Goal: Use online tool/utility: Use online tool/utility

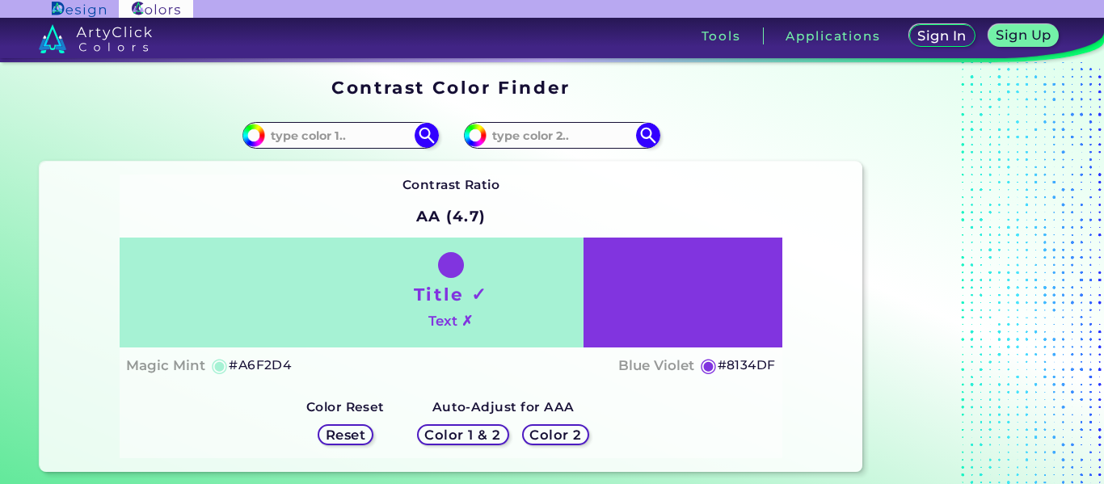
click at [477, 322] on div "Title ✓ Text ✗" at bounding box center [451, 293] width 663 height 110
click at [469, 429] on h5 "Color 1 & 2" at bounding box center [462, 435] width 69 height 12
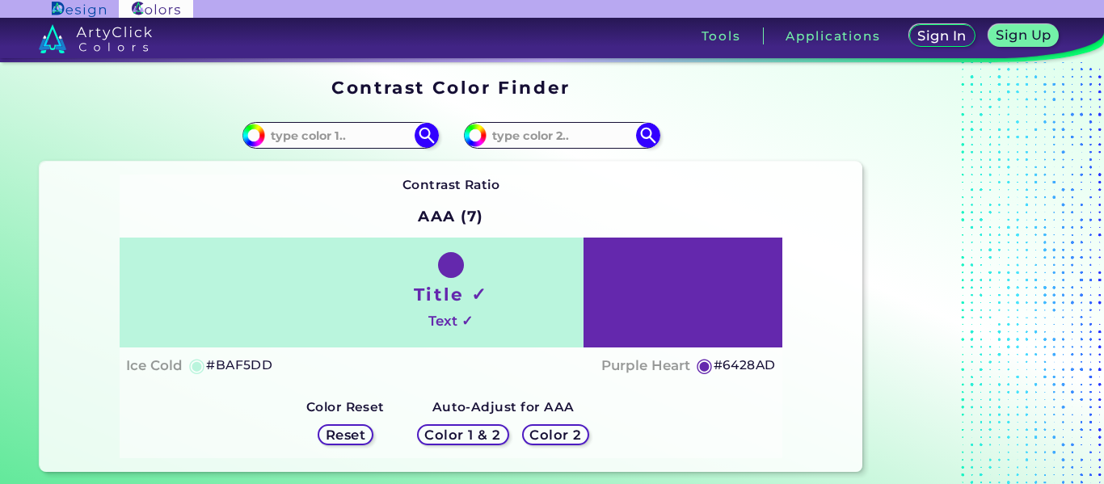
click at [469, 437] on h5 "Color 1 & 2" at bounding box center [462, 435] width 69 height 12
click at [444, 325] on h4 "Text ✓" at bounding box center [450, 320] width 44 height 23
click at [437, 294] on h1 "Title ✓" at bounding box center [451, 294] width 74 height 24
click at [717, 362] on h5 "#6428AD" at bounding box center [744, 365] width 62 height 21
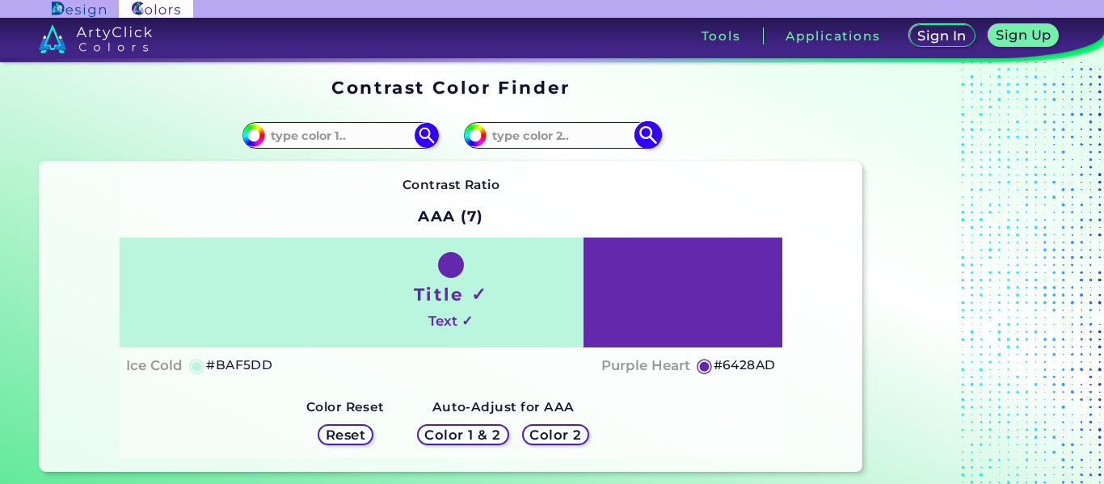
click at [548, 138] on input at bounding box center [561, 135] width 150 height 22
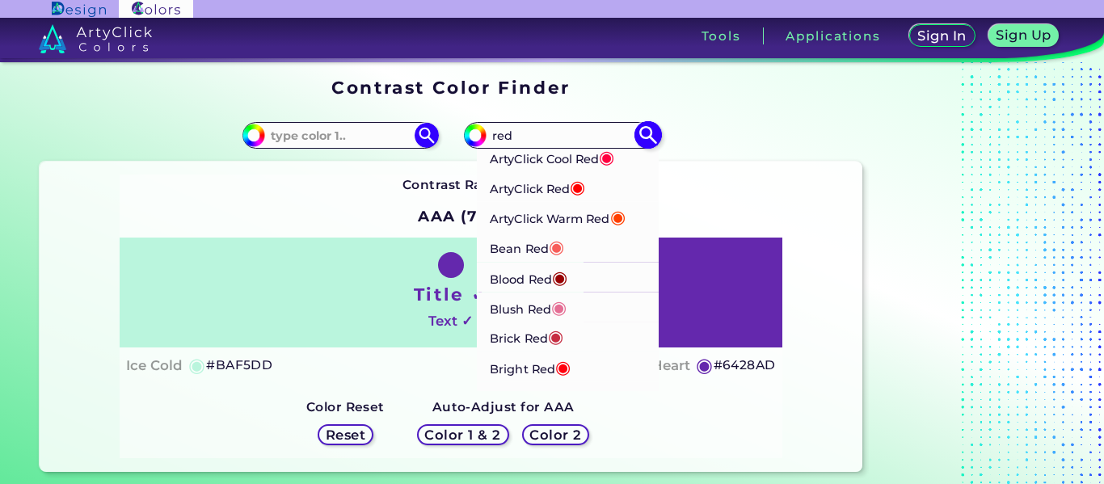
type input "red"
click at [567, 272] on span "◉" at bounding box center [559, 276] width 15 height 21
type input "#980002"
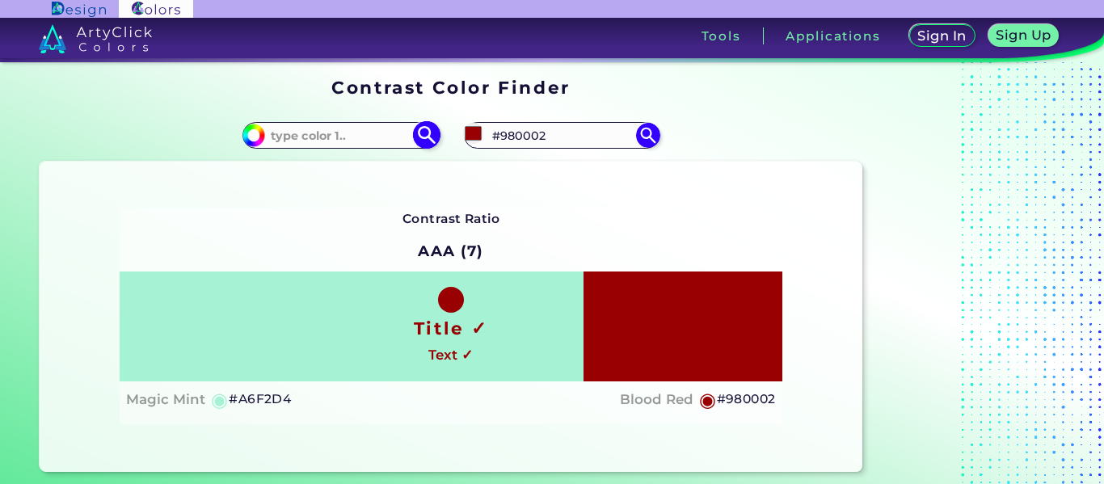
click at [305, 137] on input at bounding box center [340, 135] width 150 height 22
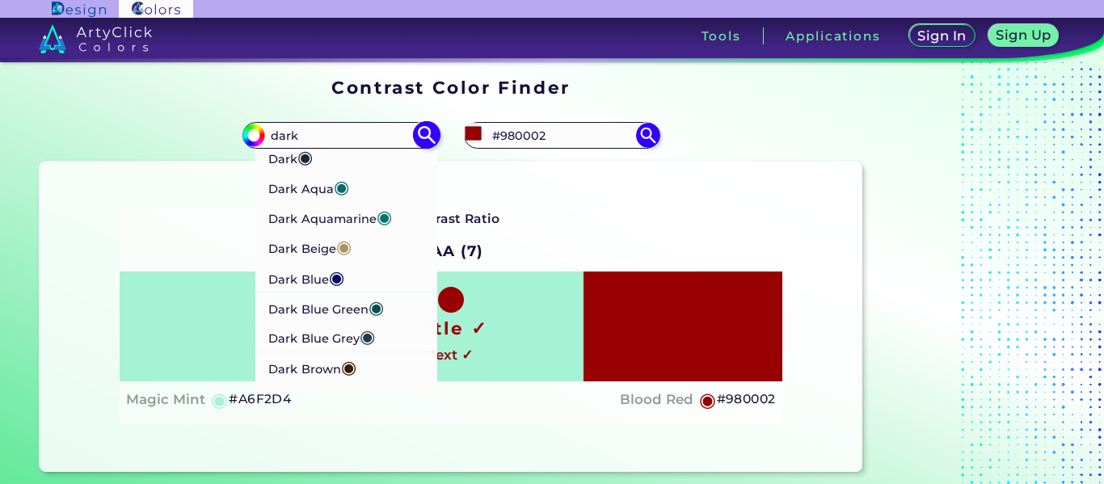
type input "dark"
click at [282, 160] on p "Dark ◉" at bounding box center [290, 157] width 45 height 30
type input "#1b2431"
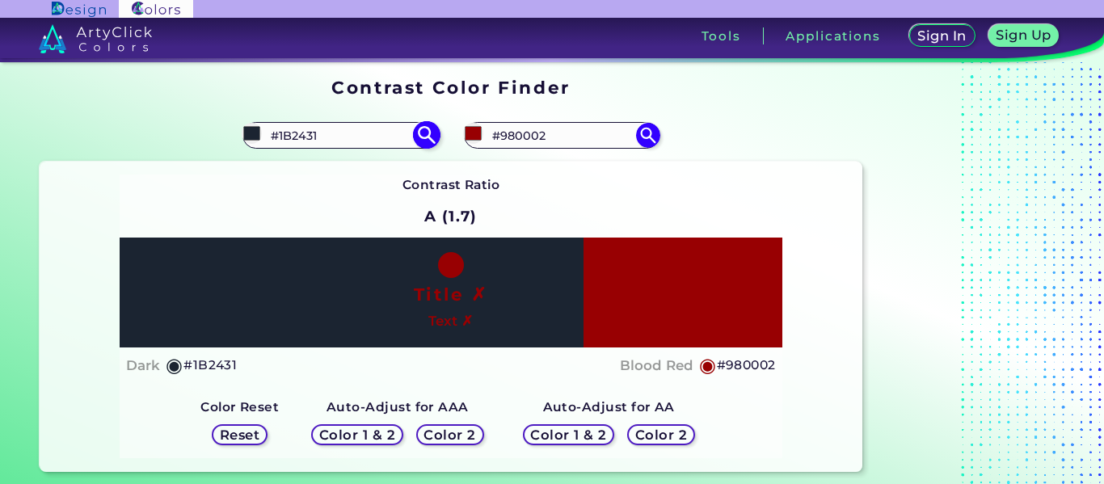
click at [325, 137] on input "#1B2431" at bounding box center [340, 135] width 150 height 22
type input "dark red"
click at [313, 160] on p "Dark Red ◉" at bounding box center [304, 164] width 72 height 30
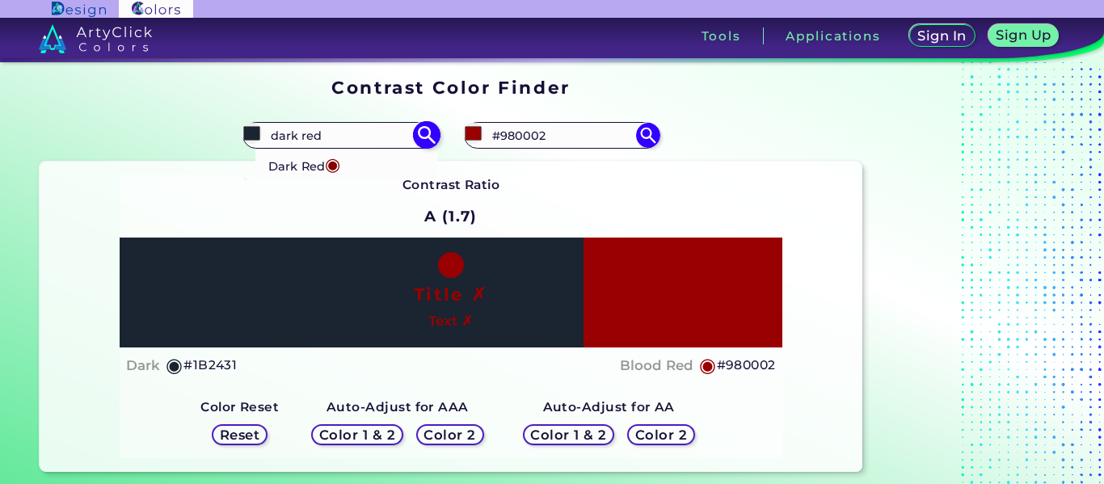
type input "#840000"
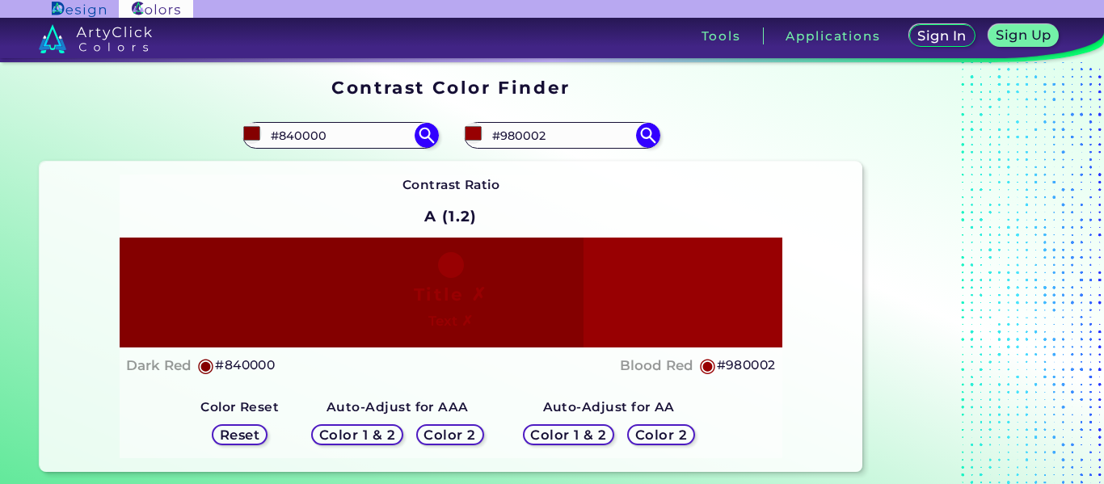
click at [461, 274] on div "Title ✗ Text ✗" at bounding box center [451, 293] width 663 height 110
click at [625, 322] on div "Title ✗ Text ✗" at bounding box center [451, 293] width 663 height 110
click at [250, 429] on h5 "Reset" at bounding box center [239, 435] width 36 height 12
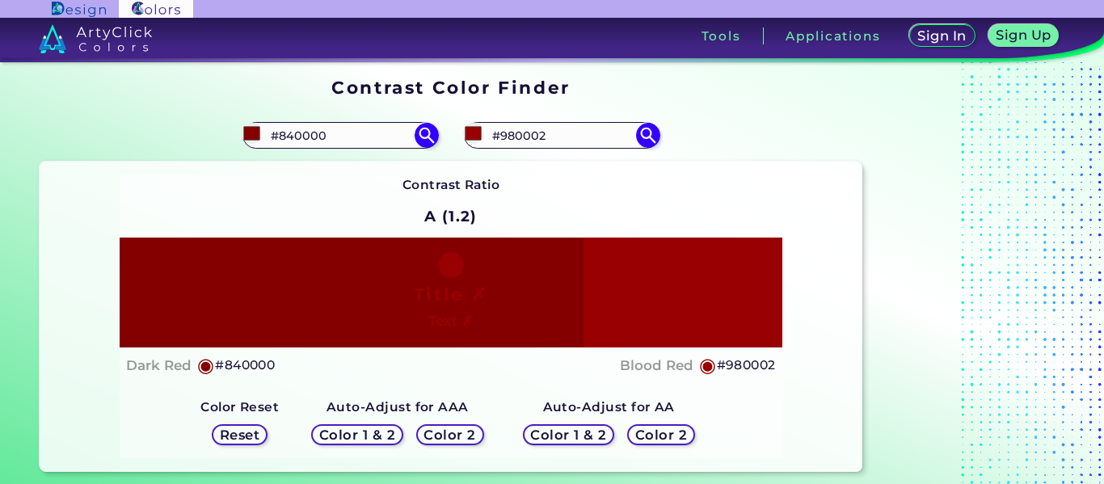
click at [250, 429] on h5 "Reset" at bounding box center [239, 435] width 36 height 12
click at [278, 416] on h5 "Color Reset" at bounding box center [239, 407] width 78 height 21
click at [239, 436] on h5 "Reset" at bounding box center [239, 435] width 36 height 12
